Goal: Information Seeking & Learning: Compare options

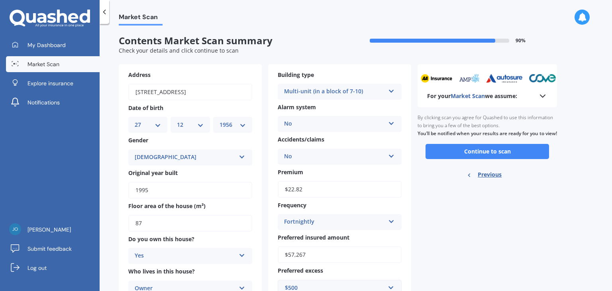
select select "27"
select select "12"
select select "1956"
click at [500, 157] on button "Continue to scan" at bounding box center [486, 151] width 123 height 15
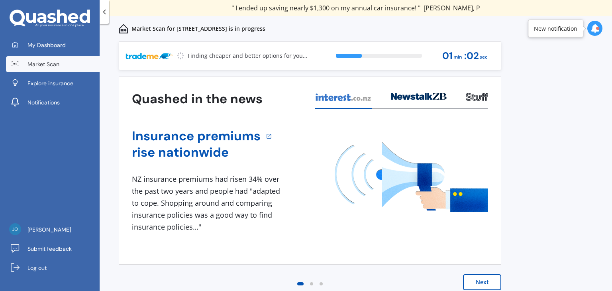
click at [595, 29] on icon at bounding box center [594, 28] width 9 height 9
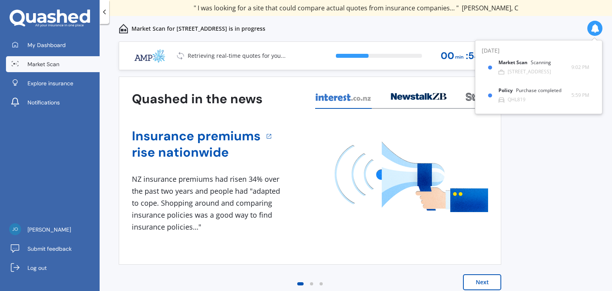
click at [542, 66] on div "Market Scan Scanning" at bounding box center [529, 64] width 62 height 9
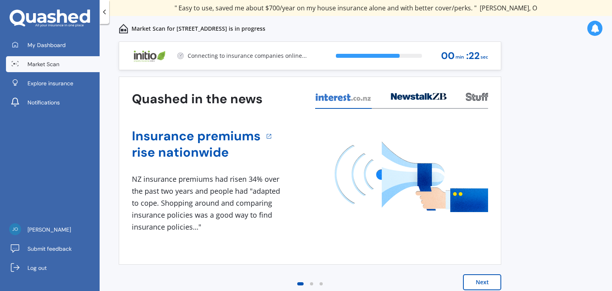
click at [105, 10] on icon at bounding box center [104, 12] width 8 height 8
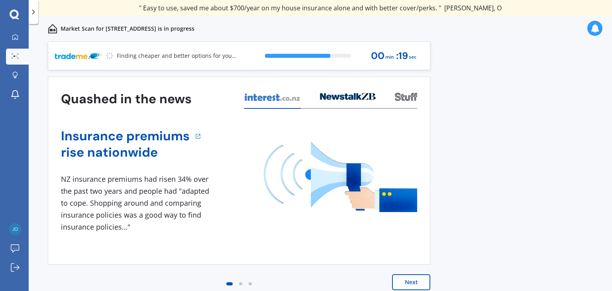
click at [34, 10] on icon at bounding box center [33, 12] width 8 height 8
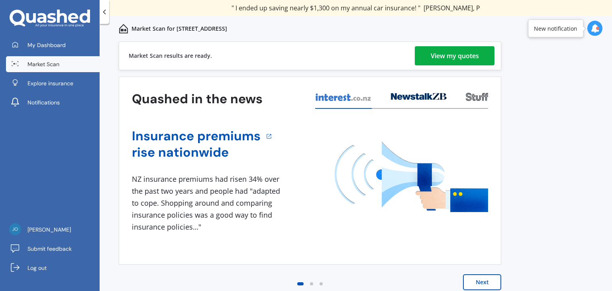
click at [455, 55] on div "View my quotes" at bounding box center [455, 55] width 48 height 19
